Goal: Task Accomplishment & Management: Use online tool/utility

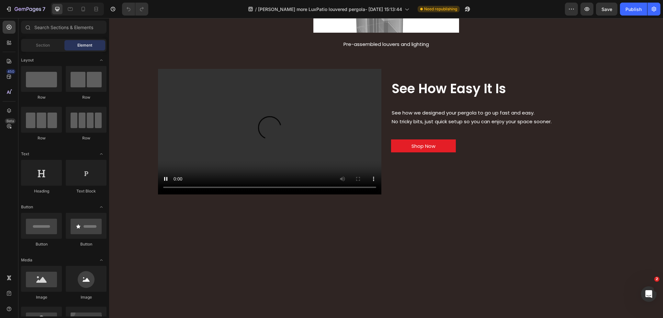
scroll to position [2237, 0]
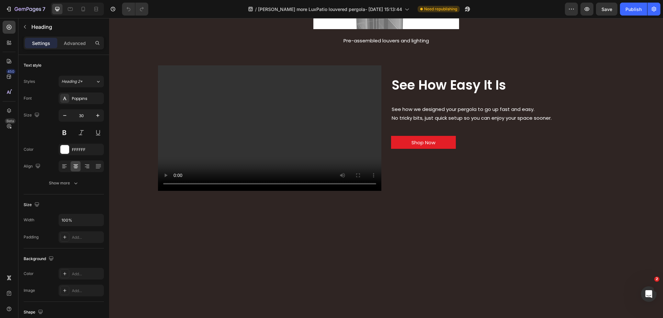
drag, startPoint x: 318, startPoint y: 45, endPoint x: 496, endPoint y: 58, distance: 178.2
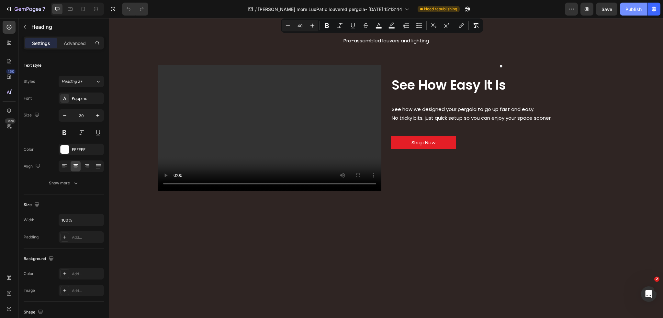
click at [638, 10] on div "Publish" at bounding box center [633, 9] width 16 height 7
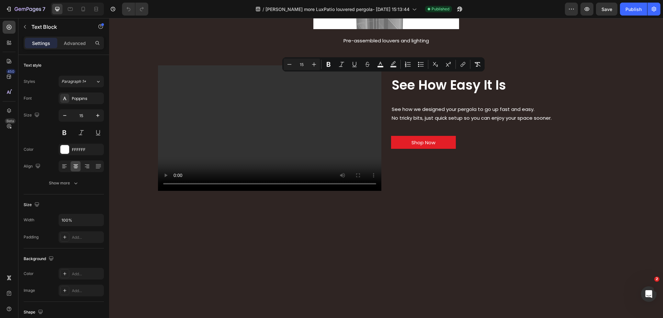
drag, startPoint x: 211, startPoint y: 78, endPoint x: 573, endPoint y: 76, distance: 362.2
copy span "A premium pergola shouldn’t come with a complicated assembly. All to save you t…"
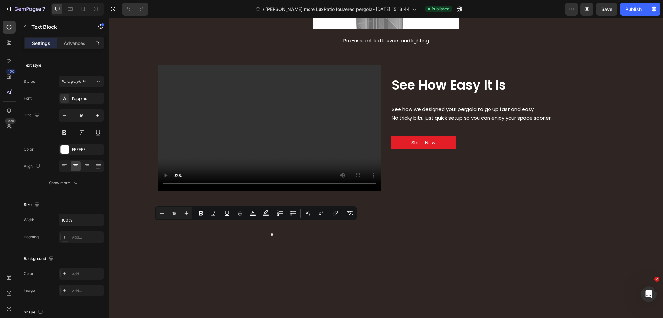
drag, startPoint x: 270, startPoint y: 227, endPoint x: 181, endPoint y: 225, distance: 89.0
copy span "Easy-to-align external connections"
click at [410, 44] on span "Pre-assembled louvers and lighting" at bounding box center [385, 40] width 85 height 7
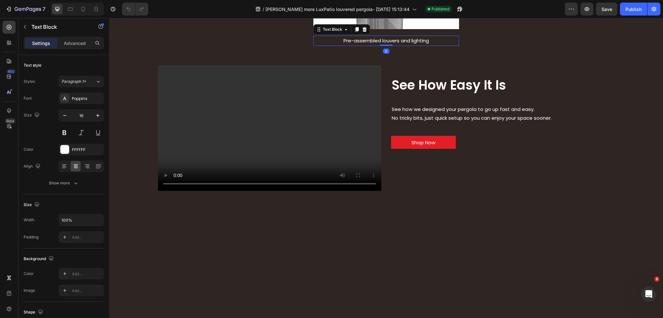
click at [415, 44] on span "Pre-assembled louvers and lighting" at bounding box center [385, 40] width 85 height 7
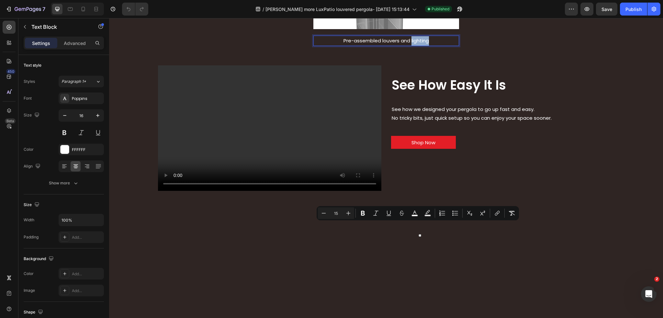
click at [422, 44] on span "Pre-assembled louvers and lighting" at bounding box center [385, 40] width 85 height 7
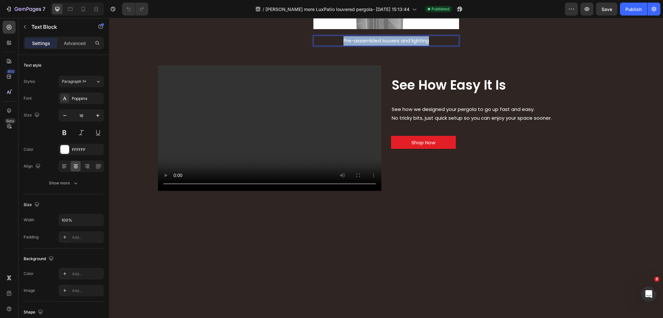
drag, startPoint x: 427, startPoint y: 226, endPoint x: 332, endPoint y: 226, distance: 95.5
click at [332, 46] on p "Pre-assembled louvers and lighting" at bounding box center [386, 40] width 144 height 9
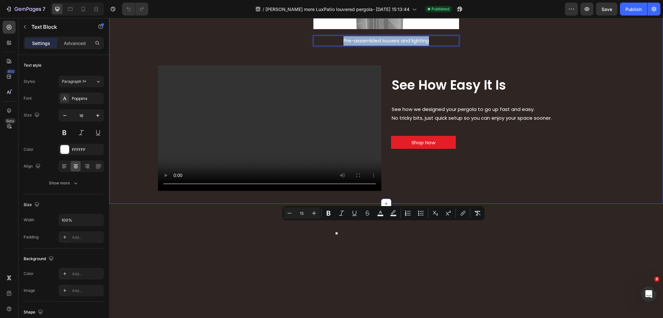
copy span "Pre-assembled louvers and lighting"
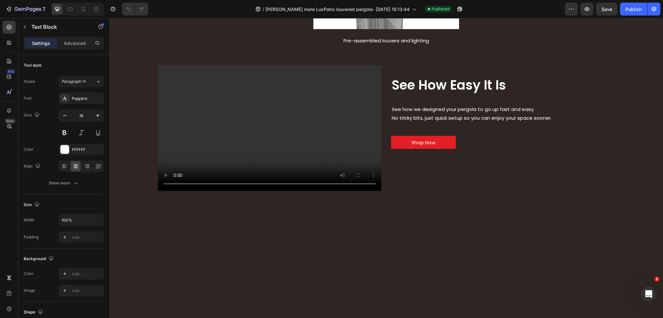
drag, startPoint x: 554, startPoint y: 237, endPoint x: 454, endPoint y: 221, distance: 101.2
copy span "50% fewer screws than others, in a well-organized package."
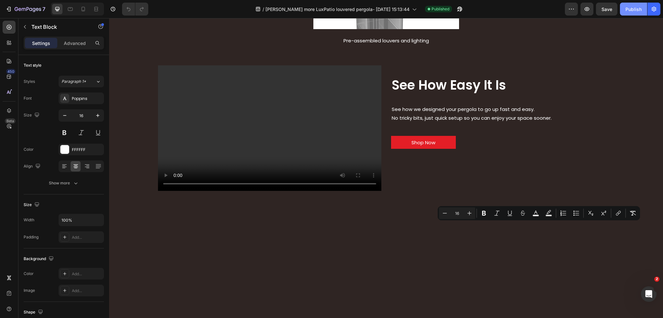
click at [634, 11] on div "Publish" at bounding box center [633, 9] width 16 height 7
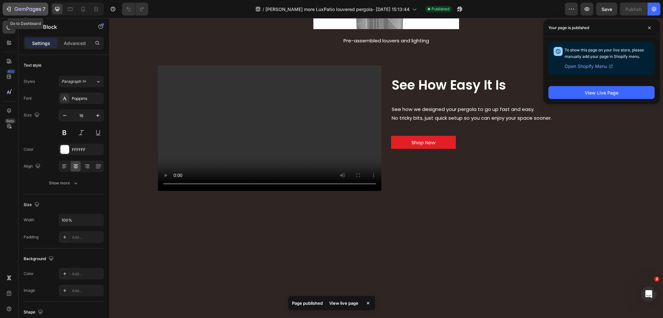
click at [6, 9] on icon "button" at bounding box center [9, 9] width 6 height 6
